Goal: Information Seeking & Learning: Learn about a topic

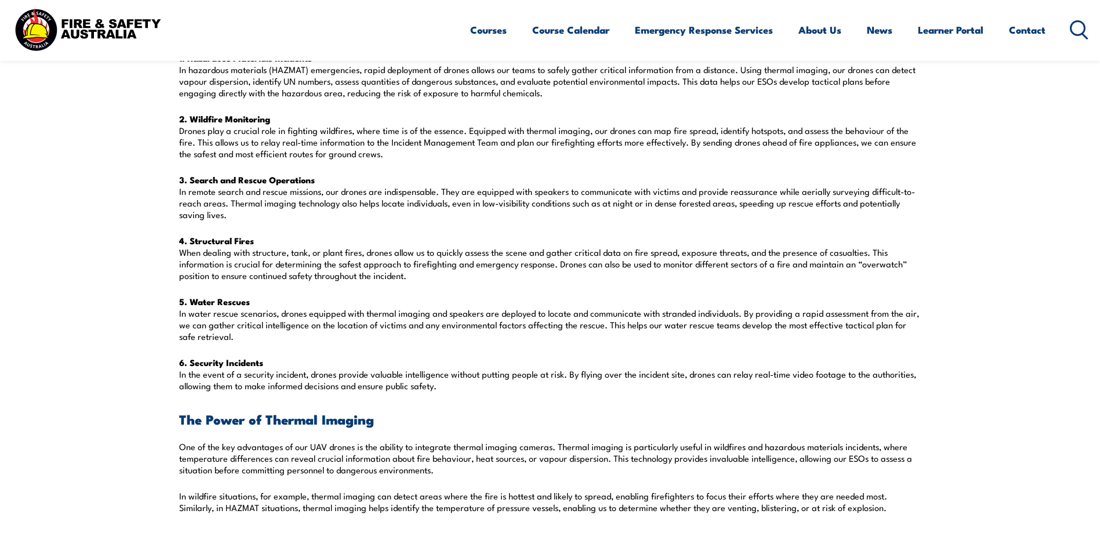
scroll to position [116, 0]
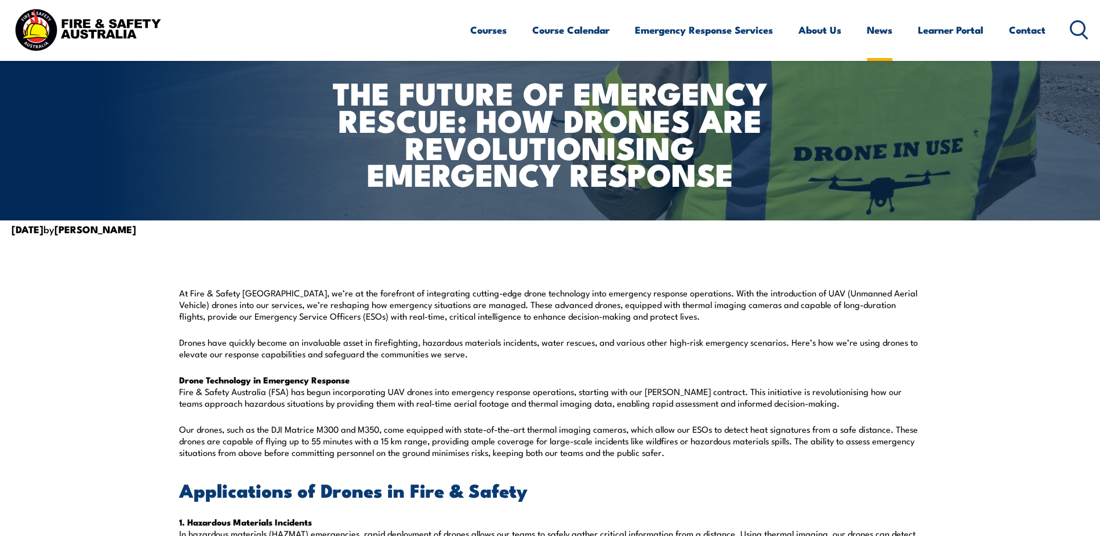
click at [878, 27] on link "News" at bounding box center [880, 30] width 26 height 31
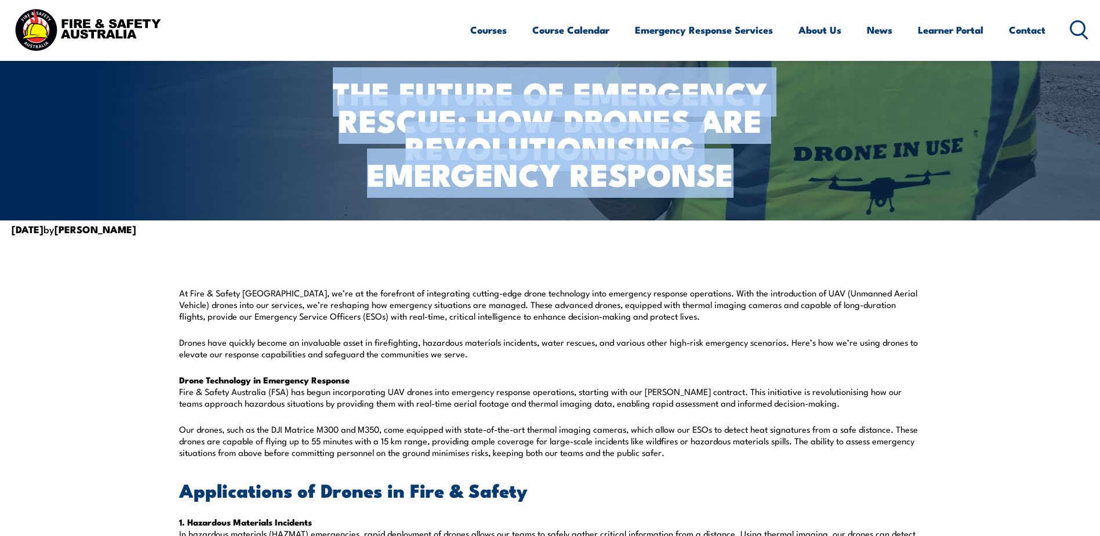
drag, startPoint x: 334, startPoint y: 89, endPoint x: 738, endPoint y: 179, distance: 414.3
click at [738, 179] on h1 "The Future of Emergency Rescue: How Drones are Revolutionising Emergency Respon…" at bounding box center [550, 133] width 456 height 108
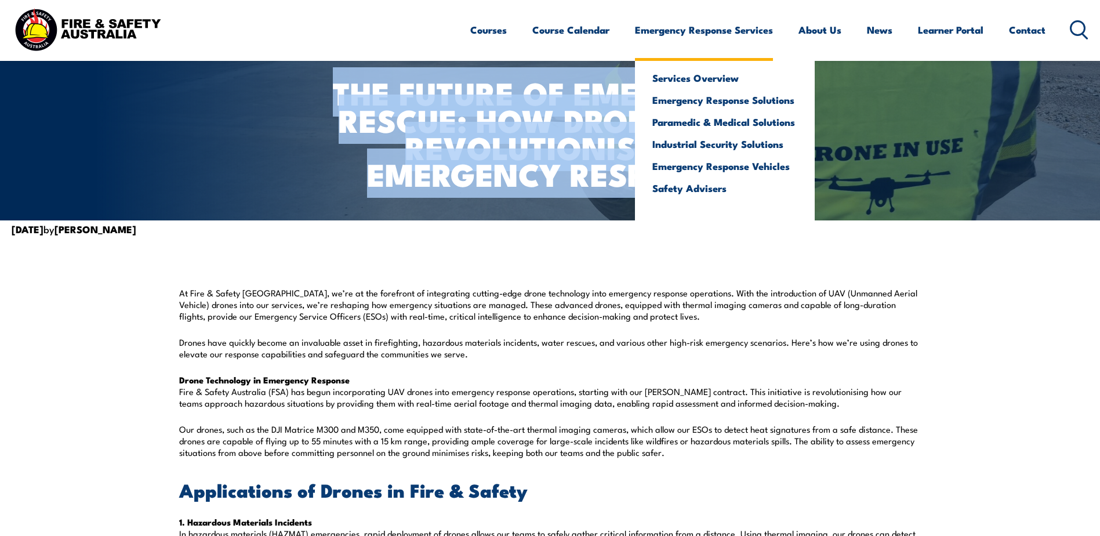
copy h1 "The Future of Emergency Rescue: How Drones are Revolutionising Emergency Respon…"
